Goal: Navigation & Orientation: Go to known website

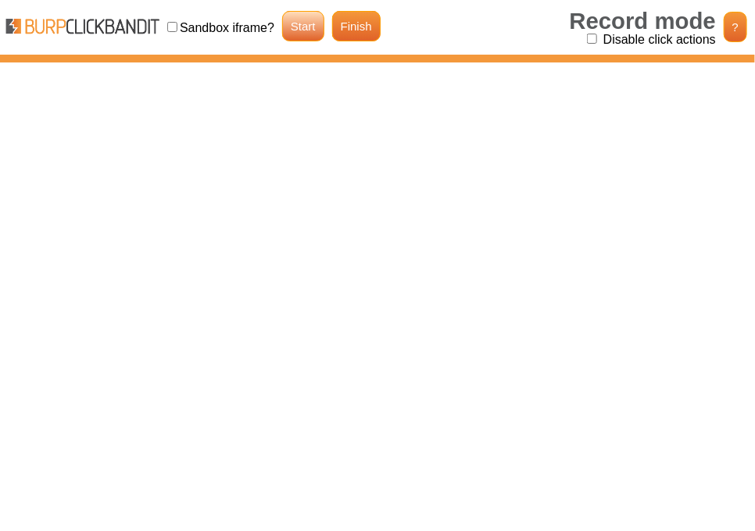
click at [296, 20] on link "Start" at bounding box center [303, 26] width 42 height 30
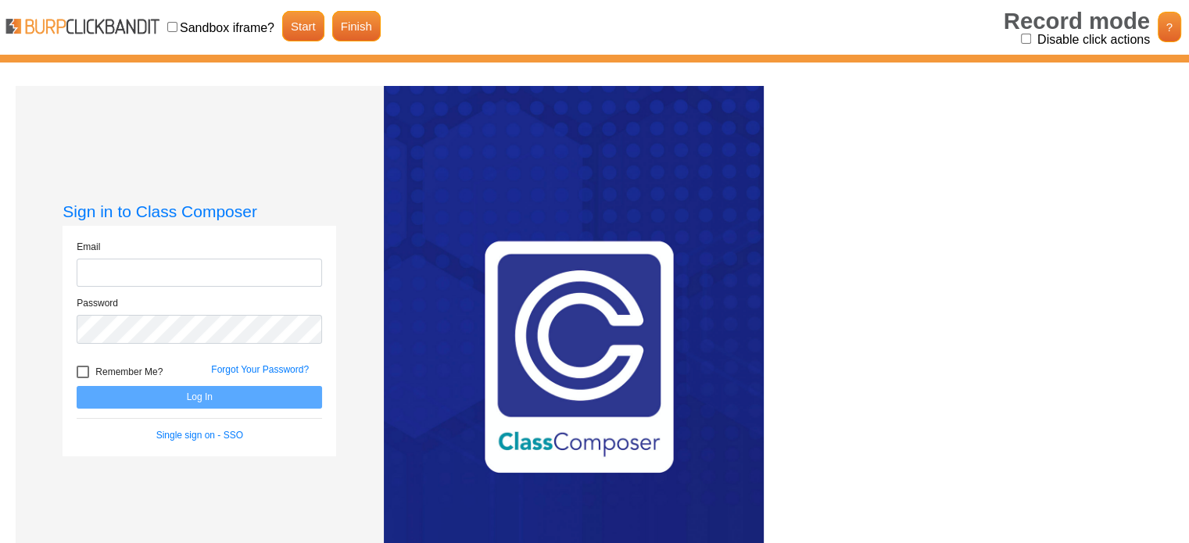
click at [1022, 38] on input "Disable click actions" at bounding box center [1026, 39] width 10 height 10
checkbox input "true"
click at [349, 31] on link "Finish" at bounding box center [356, 26] width 48 height 30
click at [322, 322] on div "Password" at bounding box center [199, 324] width 269 height 57
click at [360, 27] on link "Finish" at bounding box center [356, 26] width 48 height 30
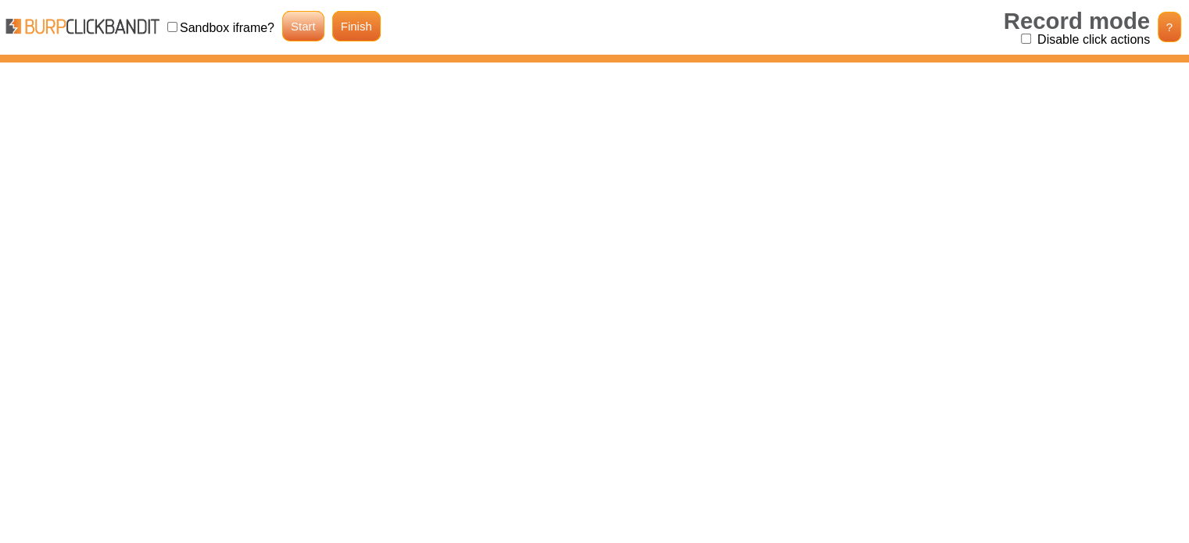
click at [294, 34] on link "Start" at bounding box center [303, 26] width 42 height 30
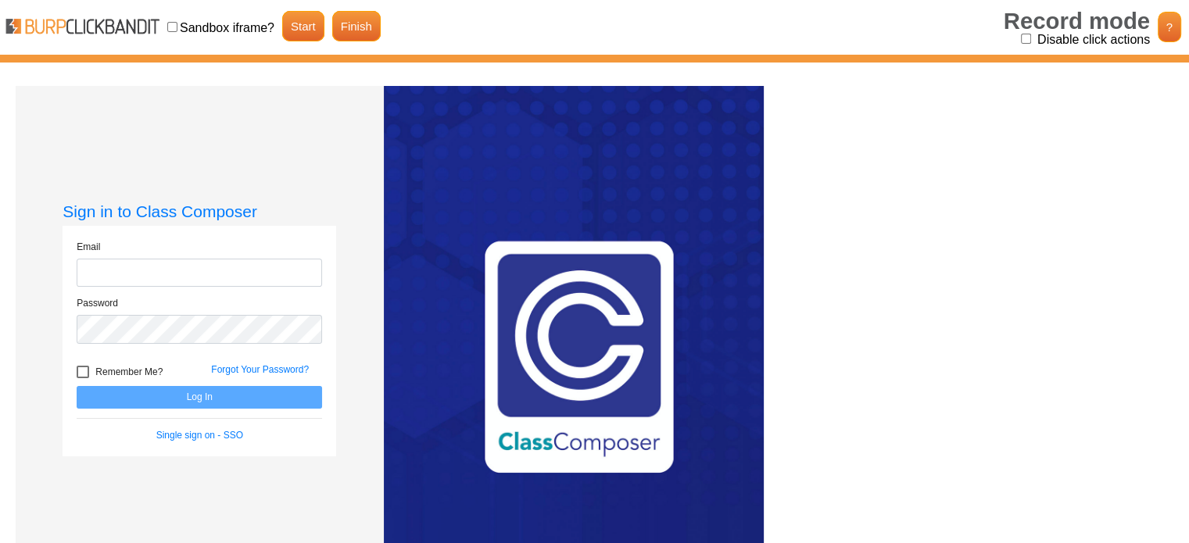
click at [1027, 38] on input "Disable click actions" at bounding box center [1026, 39] width 10 height 10
checkbox input "true"
click at [248, 365] on link "Forgot Your Password?" at bounding box center [260, 369] width 98 height 11
click at [361, 33] on link "Finish" at bounding box center [356, 26] width 48 height 30
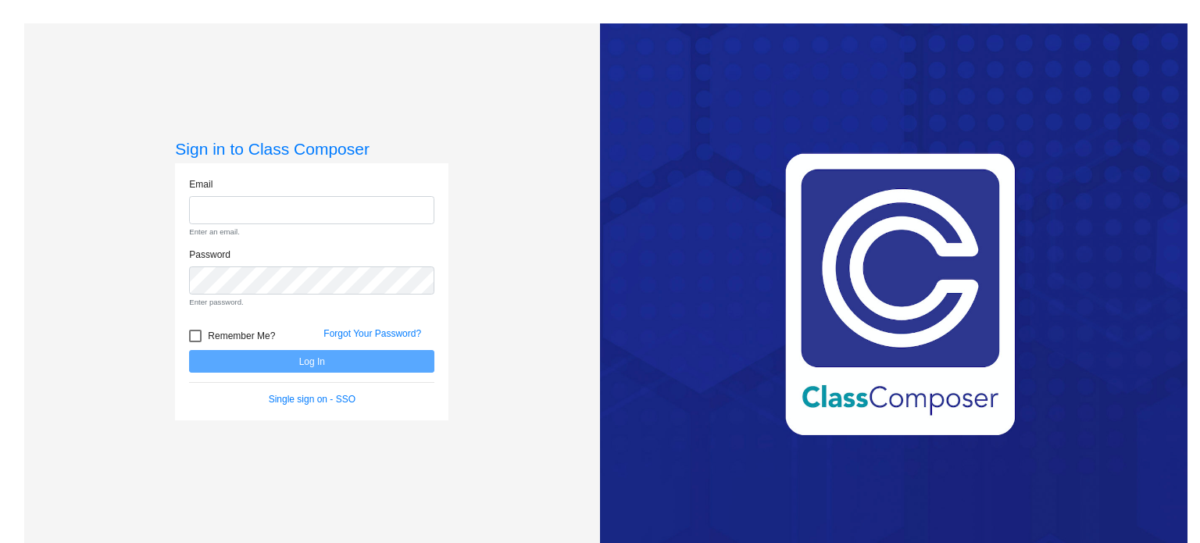
click at [691, 196] on div "Love Class Composer? Share it with a friend! If you're happy with Class Compose…" at bounding box center [894, 294] width 588 height 543
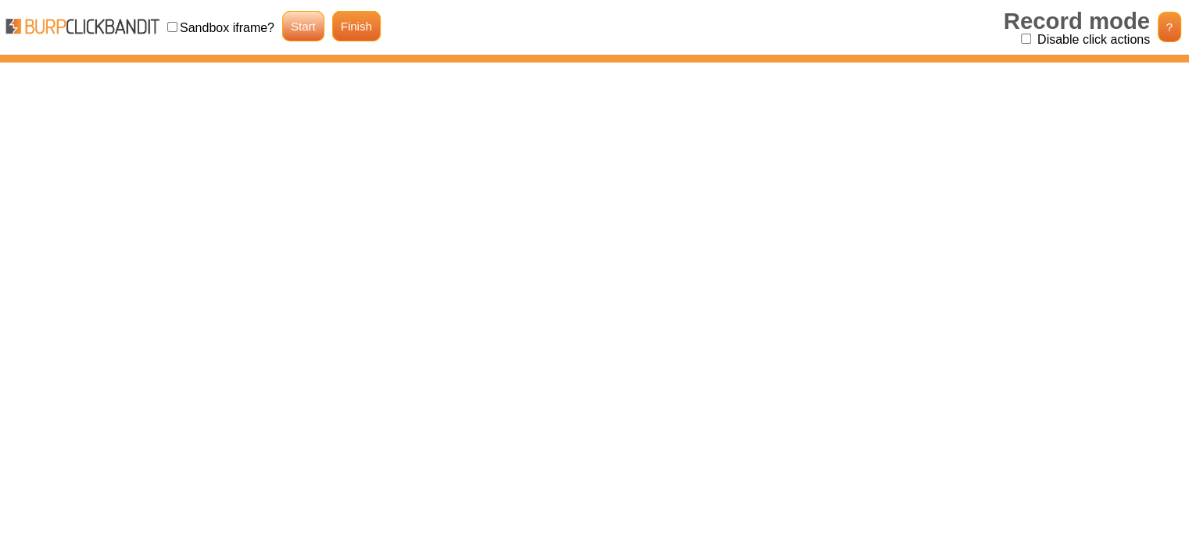
click at [313, 34] on link "Start" at bounding box center [303, 26] width 42 height 30
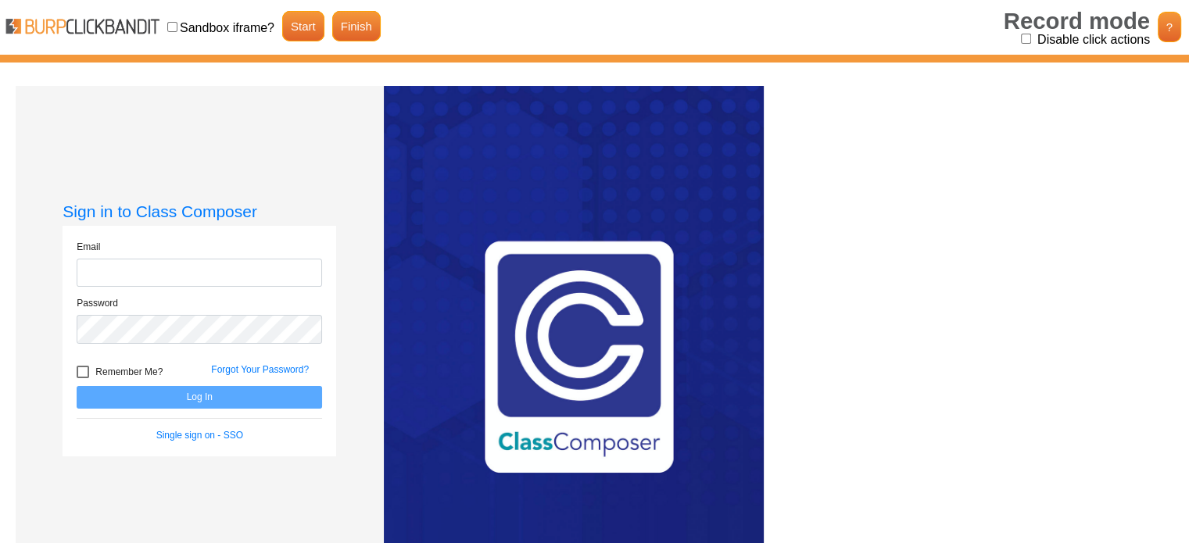
click at [1059, 38] on label "Disable click actions" at bounding box center [1093, 39] width 113 height 13
click at [1031, 38] on input "Disable click actions" at bounding box center [1026, 39] width 10 height 10
checkbox input "true"
click at [180, 432] on link "Single sign on - SSO" at bounding box center [199, 435] width 87 height 11
click at [352, 29] on link "Finish" at bounding box center [356, 26] width 48 height 30
